Goal: Transaction & Acquisition: Purchase product/service

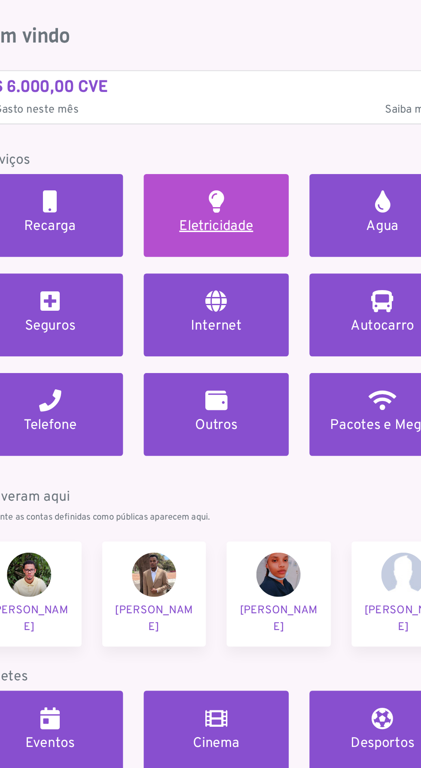
click at [262, 151] on h2 at bounding box center [262, 147] width 9 height 14
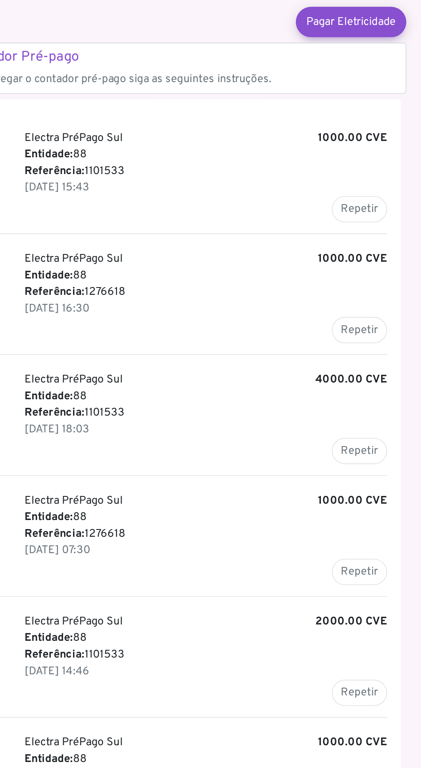
scroll to position [31, 0]
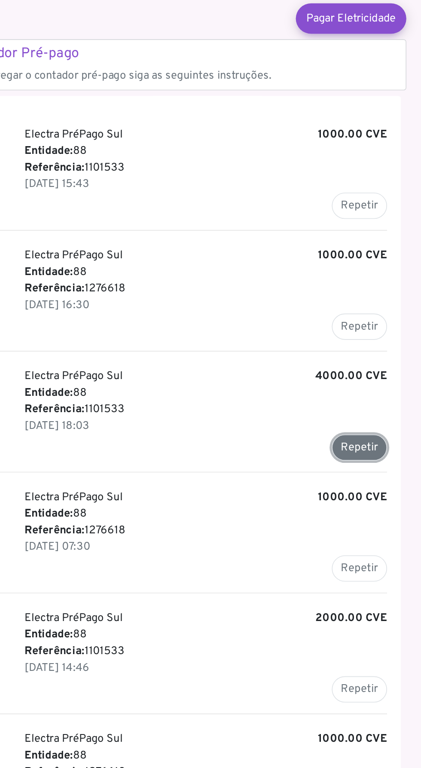
click at [383, 296] on button "Repetir" at bounding box center [382, 300] width 34 height 16
type input "*******"
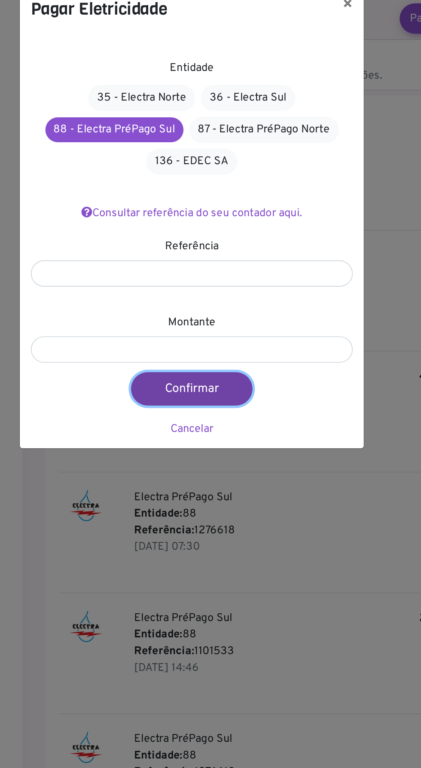
click at [213, 263] on button "Confirmar" at bounding box center [209, 263] width 76 height 21
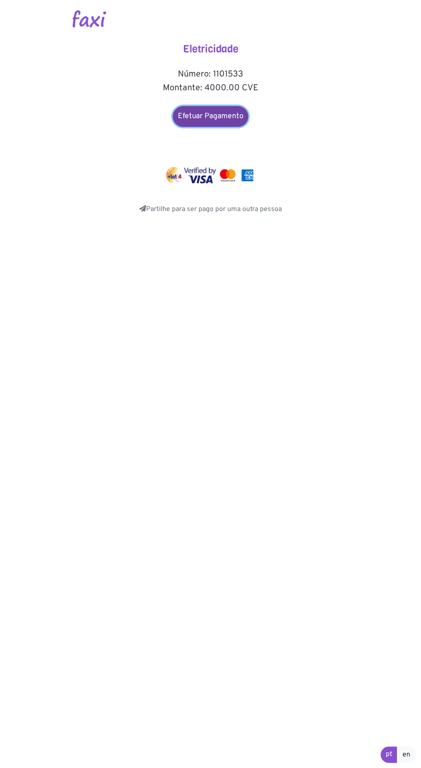
click at [198, 117] on link "Efetuar Pagamento" at bounding box center [211, 116] width 76 height 21
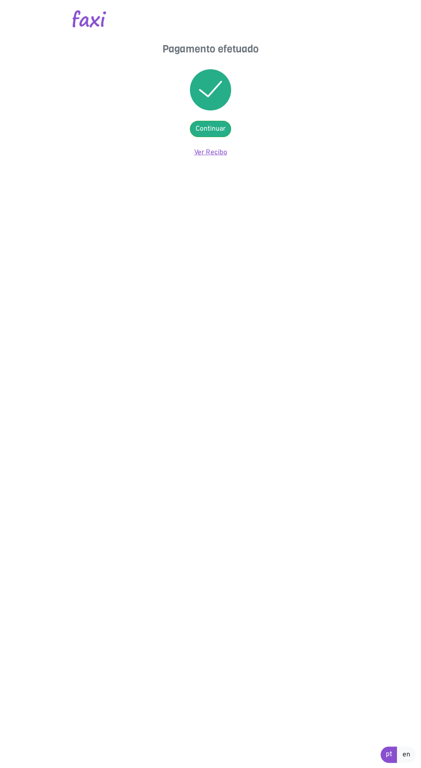
click at [218, 153] on link "Ver Recibo" at bounding box center [210, 152] width 33 height 9
